Goal: Transaction & Acquisition: Obtain resource

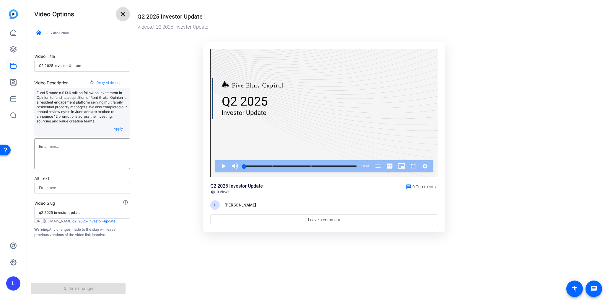
click at [126, 14] on mat-icon "close" at bounding box center [122, 14] width 7 height 7
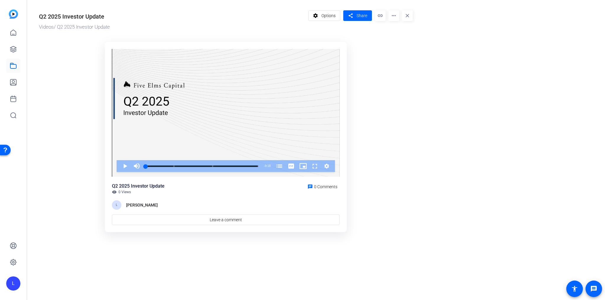
click at [377, 17] on mat-icon "link" at bounding box center [380, 15] width 11 height 11
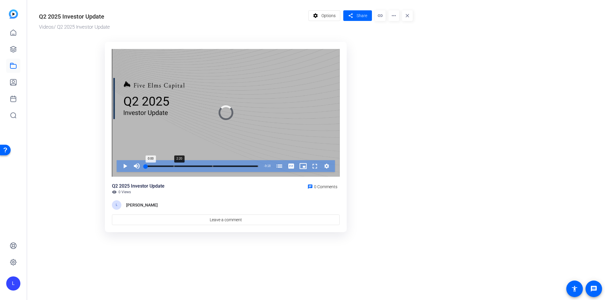
click at [174, 165] on div "Loaded : 0.00% 2:20 0:00 Five Elms Update (00:03) FMX Transaction (02:21) Space…" at bounding box center [202, 166] width 118 height 12
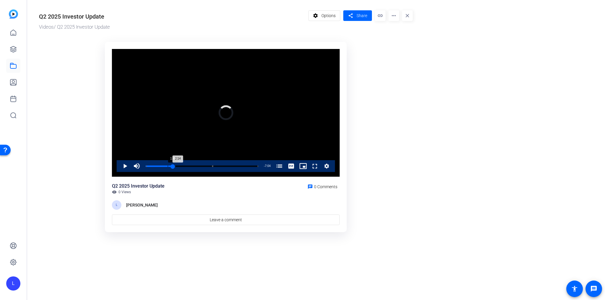
drag, startPoint x: 173, startPoint y: 167, endPoint x: 168, endPoint y: 170, distance: 6.7
click at [168, 167] on div "Loaded : 26.93% 1:49 2:14 Five Elms Update (00:03) FMX Transaction (02:21) Spac…" at bounding box center [202, 166] width 113 height 1
click at [175, 167] on div "Progress Bar" at bounding box center [193, 166] width 39 height 3
click at [119, 167] on span "Video Player" at bounding box center [119, 166] width 0 height 12
click at [119, 168] on span "Video Player" at bounding box center [119, 166] width 0 height 12
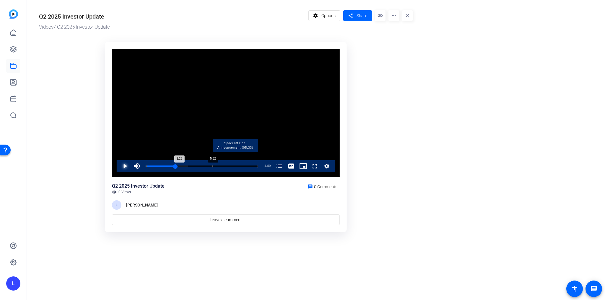
click at [213, 167] on div "Progress Bar" at bounding box center [236, 166] width 46 height 3
drag, startPoint x: 212, startPoint y: 163, endPoint x: 181, endPoint y: 166, distance: 31.4
click at [181, 166] on div "Loaded : 0.00% 3:38 5:31 Five Elms Update (00:03) FMX Transaction (02:21) Space…" at bounding box center [202, 166] width 118 height 12
drag, startPoint x: 173, startPoint y: 166, endPoint x: 114, endPoint y: 168, distance: 58.8
click at [114, 168] on div "Video Player is loading. Play Video Play Mute 48% Current Time 2:55 / Duration …" at bounding box center [226, 113] width 228 height 128
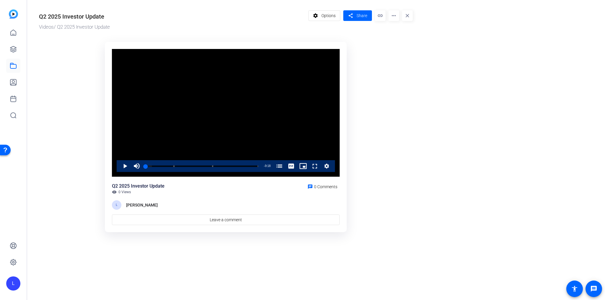
click at [385, 16] on mat-icon "link" at bounding box center [380, 15] width 11 height 11
